Goal: Task Accomplishment & Management: Use online tool/utility

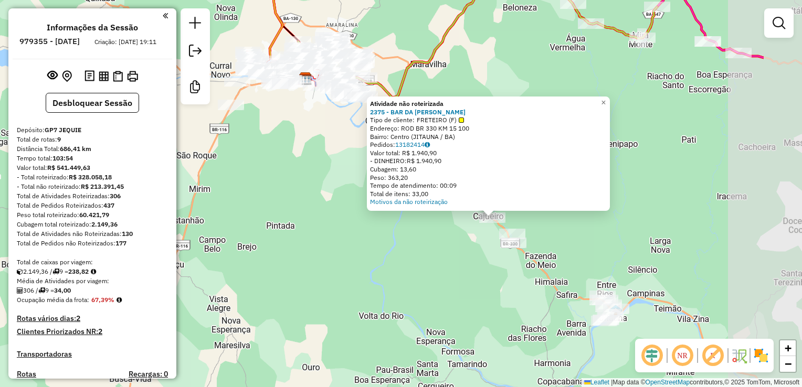
drag, startPoint x: 576, startPoint y: 284, endPoint x: 467, endPoint y: 231, distance: 121.4
click at [472, 236] on div "Atividade não roteirizada 2375 - BAR DA [PERSON_NAME] Tipo de cliente: FRETEIRO…" at bounding box center [401, 193] width 802 height 387
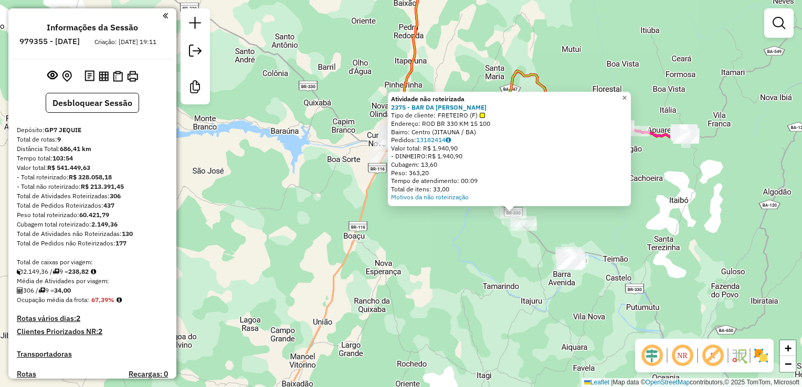
click at [627, 98] on span "×" at bounding box center [624, 97] width 5 height 9
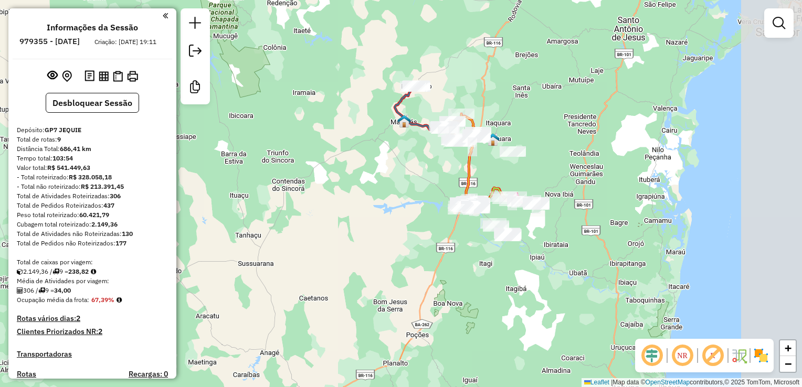
drag, startPoint x: 674, startPoint y: 204, endPoint x: 561, endPoint y: 226, distance: 115.5
click at [563, 228] on div "Janela de atendimento Grade de atendimento Capacidade Transportadoras Veículos …" at bounding box center [401, 193] width 802 height 387
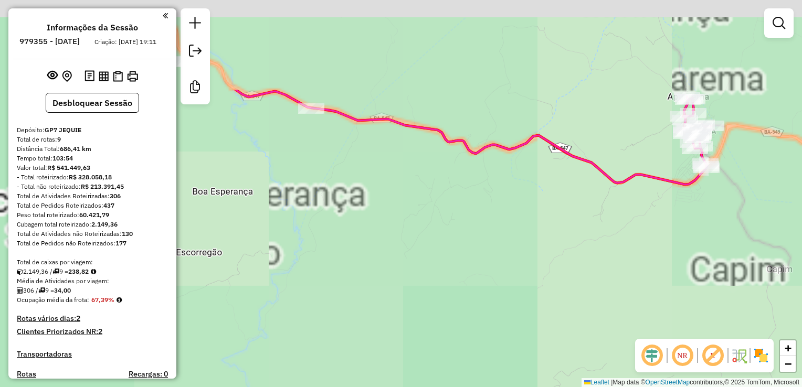
drag, startPoint x: 432, startPoint y: 192, endPoint x: 491, endPoint y: 215, distance: 63.2
click at [542, 265] on div "Janela de atendimento Grade de atendimento Capacidade Transportadoras Veículos …" at bounding box center [401, 193] width 802 height 387
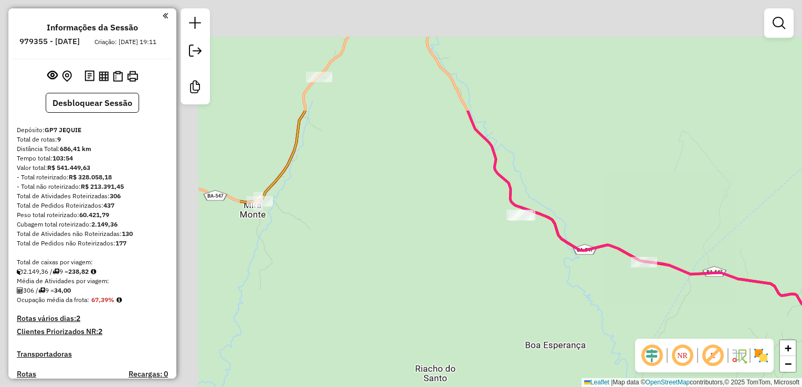
drag, startPoint x: 356, startPoint y: 167, endPoint x: 660, endPoint y: 295, distance: 329.8
click at [678, 313] on div "Janela de atendimento Grade de atendimento Capacidade Transportadoras Veículos …" at bounding box center [401, 193] width 802 height 387
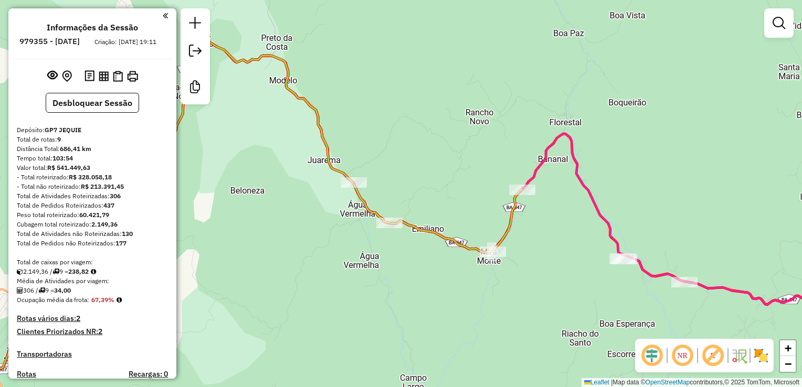
drag, startPoint x: 488, startPoint y: 207, endPoint x: 538, endPoint y: 213, distance: 50.8
click at [542, 224] on div "Janela de atendimento Grade de atendimento Capacidade Transportadoras Veículos …" at bounding box center [401, 193] width 802 height 387
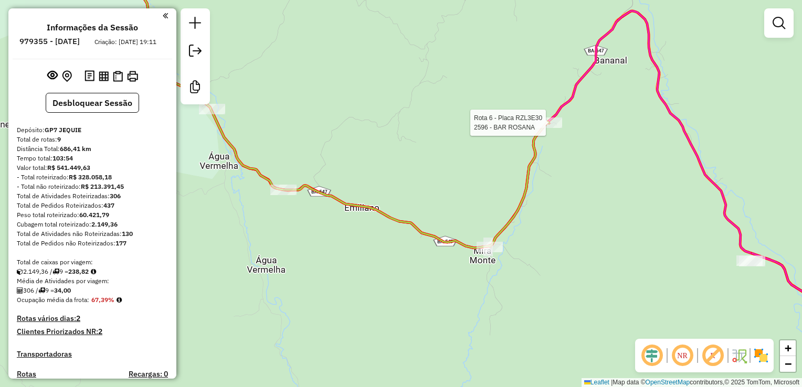
select select "**********"
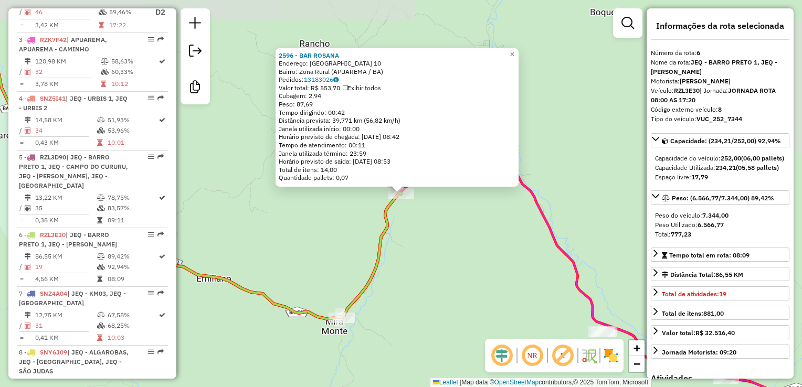
scroll to position [731, 0]
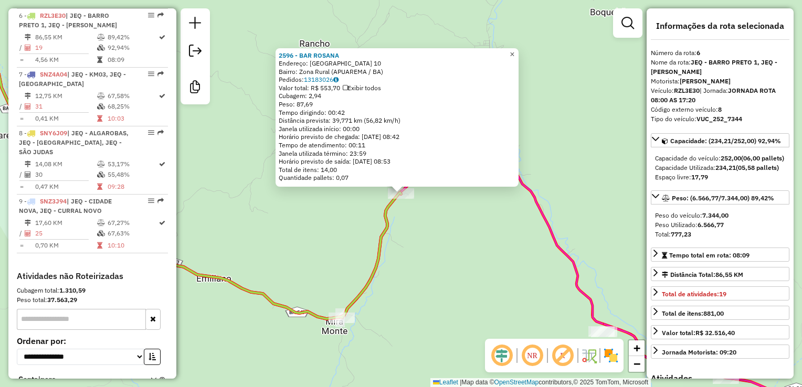
click at [514, 51] on span "×" at bounding box center [512, 54] width 5 height 9
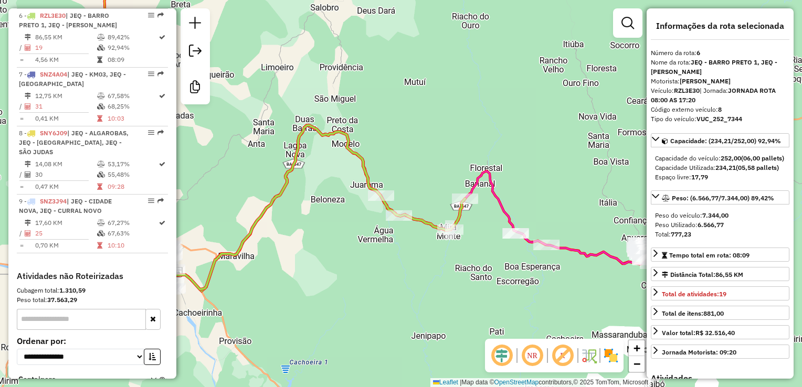
click at [427, 269] on div "Janela de atendimento Grade de atendimento Capacidade Transportadoras Veículos …" at bounding box center [401, 193] width 802 height 387
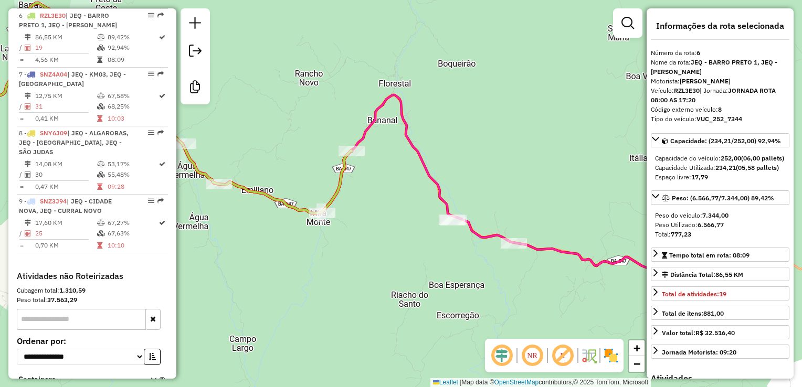
drag, startPoint x: 370, startPoint y: 159, endPoint x: 404, endPoint y: 152, distance: 34.8
click at [396, 153] on div "Janela de atendimento Grade de atendimento Capacidade Transportadoras Veículos …" at bounding box center [401, 193] width 802 height 387
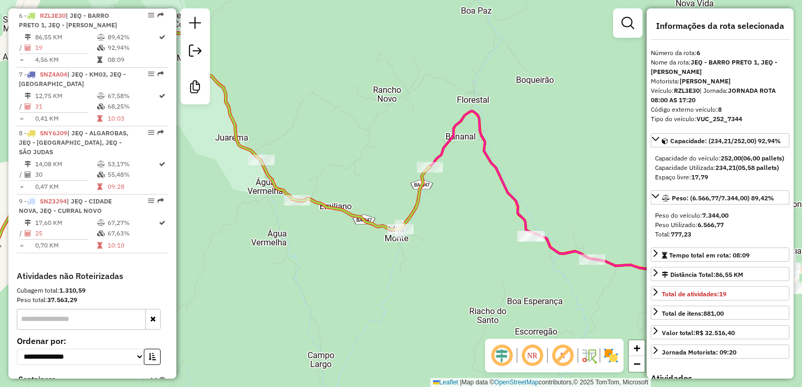
drag, startPoint x: 248, startPoint y: 203, endPoint x: 304, endPoint y: 200, distance: 55.7
click at [301, 220] on div "Janela de atendimento Grade de atendimento Capacidade Transportadoras Veículos …" at bounding box center [401, 193] width 802 height 387
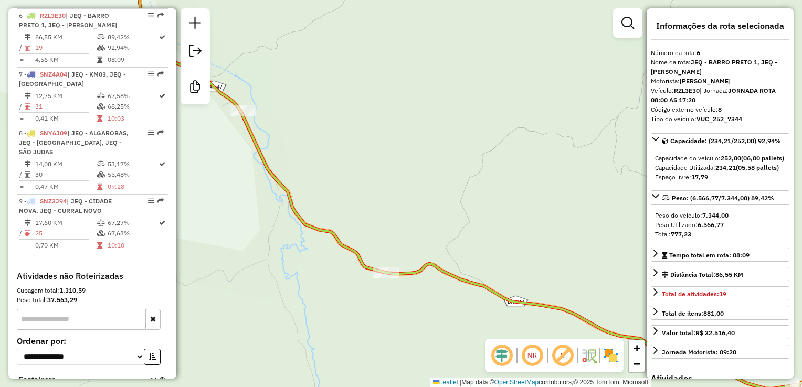
drag, startPoint x: 253, startPoint y: 238, endPoint x: 313, endPoint y: 251, distance: 61.7
click at [308, 255] on div "Janela de atendimento Grade de atendimento Capacidade Transportadoras Veículos …" at bounding box center [401, 193] width 802 height 387
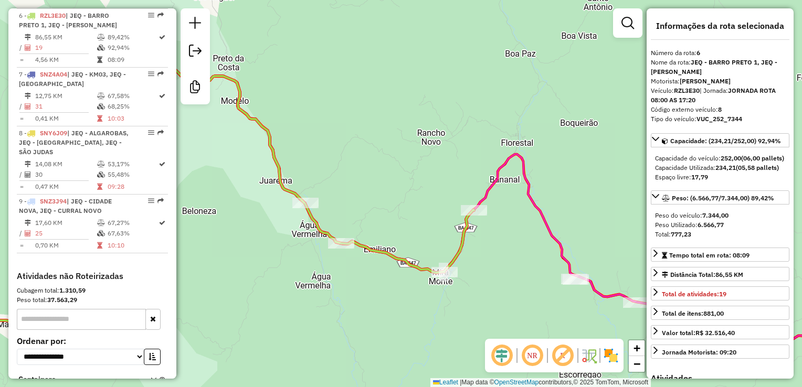
drag, startPoint x: 412, startPoint y: 303, endPoint x: 380, endPoint y: 289, distance: 35.0
click at [382, 292] on div "Janela de atendimento Grade de atendimento Capacidade Transportadoras Veículos …" at bounding box center [401, 193] width 802 height 387
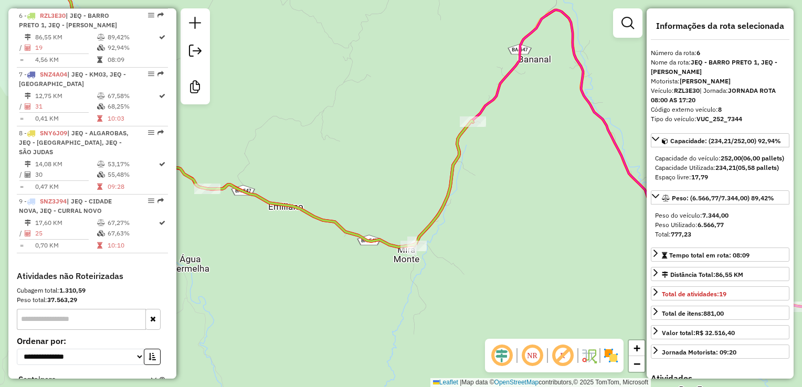
drag, startPoint x: 330, startPoint y: 278, endPoint x: 378, endPoint y: 306, distance: 56.4
click at [378, 306] on div "Janela de atendimento Grade de atendimento Capacidade Transportadoras Veículos …" at bounding box center [401, 193] width 802 height 387
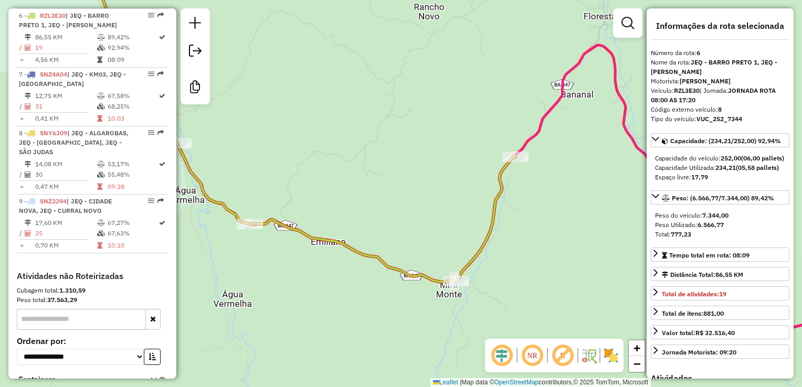
drag, startPoint x: 502, startPoint y: 284, endPoint x: 436, endPoint y: 316, distance: 73.0
click at [443, 316] on div "Janela de atendimento Grade de atendimento Capacidade Transportadoras Veículos …" at bounding box center [401, 193] width 802 height 387
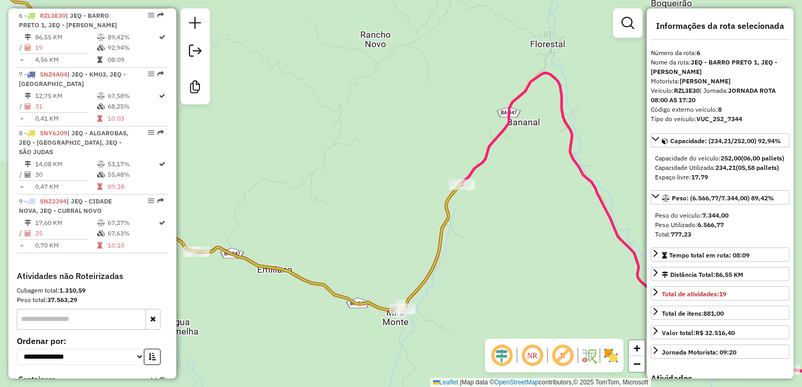
drag, startPoint x: 502, startPoint y: 235, endPoint x: 498, endPoint y: 261, distance: 27.2
click at [498, 261] on div "Janela de atendimento Grade de atendimento Capacidade Transportadoras Veículos …" at bounding box center [401, 193] width 802 height 387
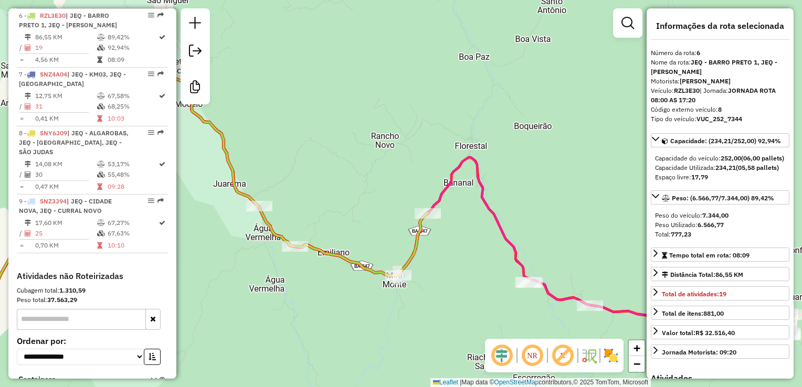
drag, startPoint x: 420, startPoint y: 167, endPoint x: 447, endPoint y: 142, distance: 36.4
click at [445, 143] on div "Janela de atendimento Grade de atendimento Capacidade Transportadoras Veículos …" at bounding box center [401, 193] width 802 height 387
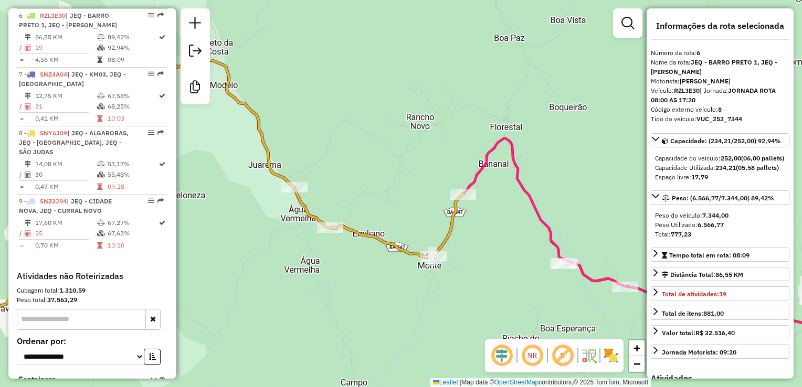
drag, startPoint x: 364, startPoint y: 260, endPoint x: 419, endPoint y: 264, distance: 55.3
click at [418, 268] on div "Janela de atendimento Grade de atendimento Capacidade Transportadoras Veículos …" at bounding box center [401, 193] width 802 height 387
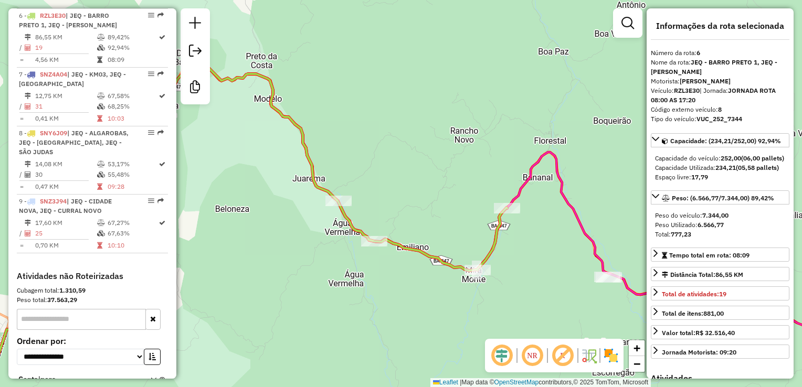
click at [419, 302] on div "Janela de atendimento Grade de atendimento Capacidade Transportadoras Veículos …" at bounding box center [401, 193] width 802 height 387
